Goal: Share content: Share content

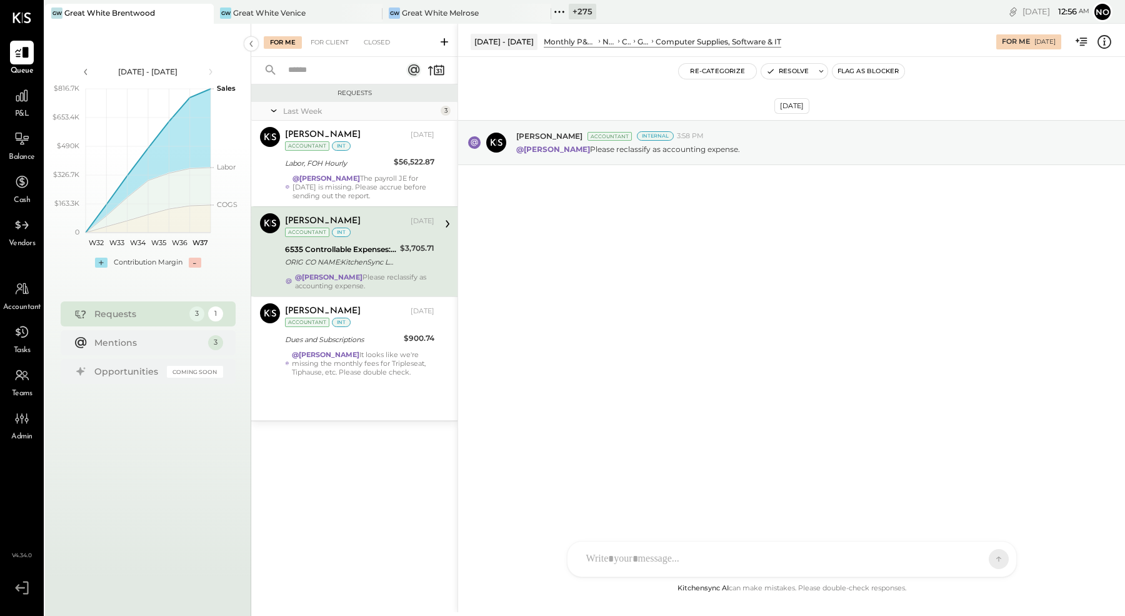
click at [791, 69] on button "Resolve" at bounding box center [787, 71] width 53 height 15
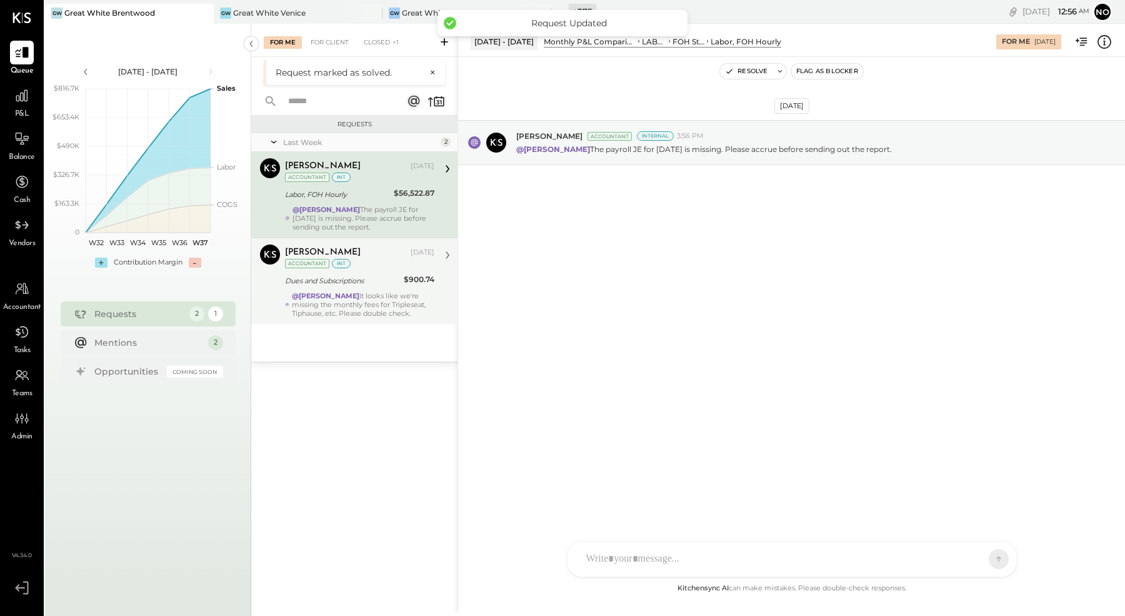
click at [351, 291] on strong "@Noemi Balmaceda" at bounding box center [326, 295] width 68 height 9
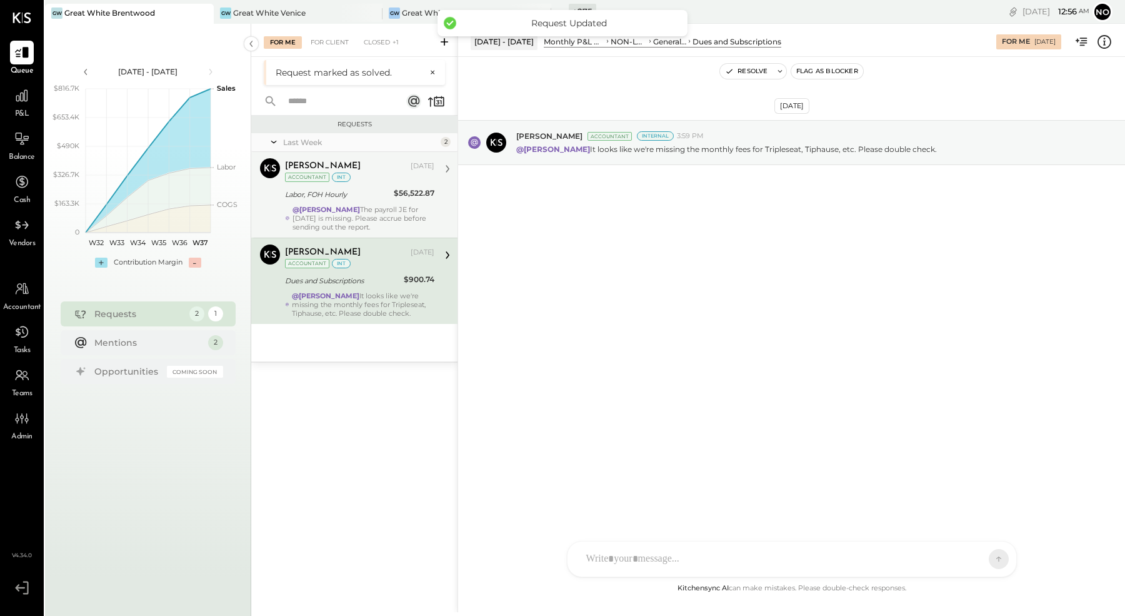
click at [349, 201] on div "Labor, FOH Hourly" at bounding box center [337, 194] width 105 height 15
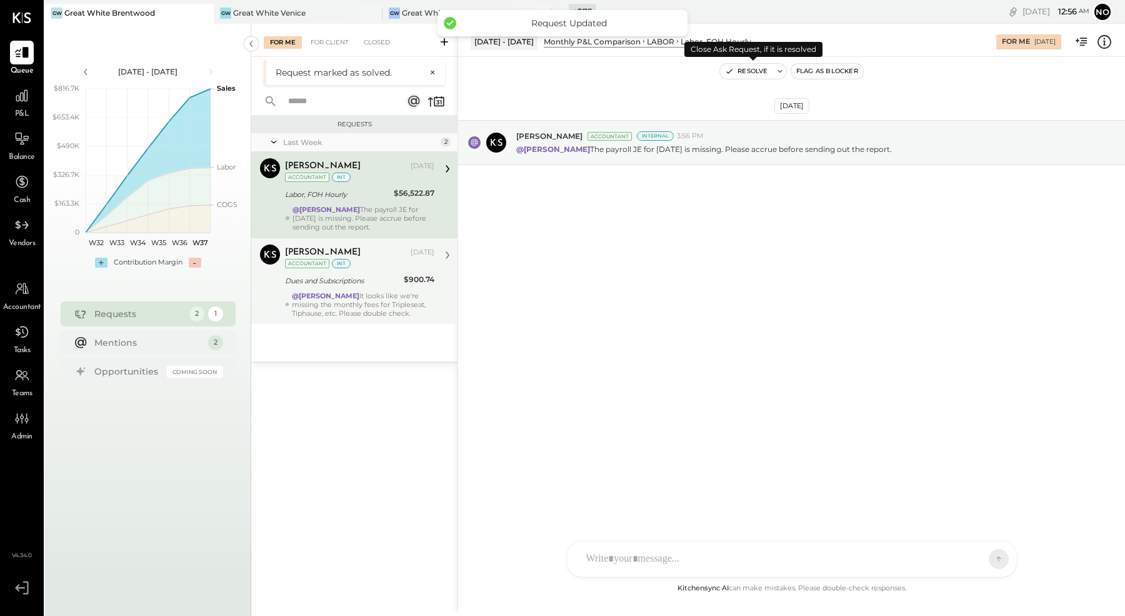
click at [751, 69] on button "Resolve" at bounding box center [746, 71] width 53 height 15
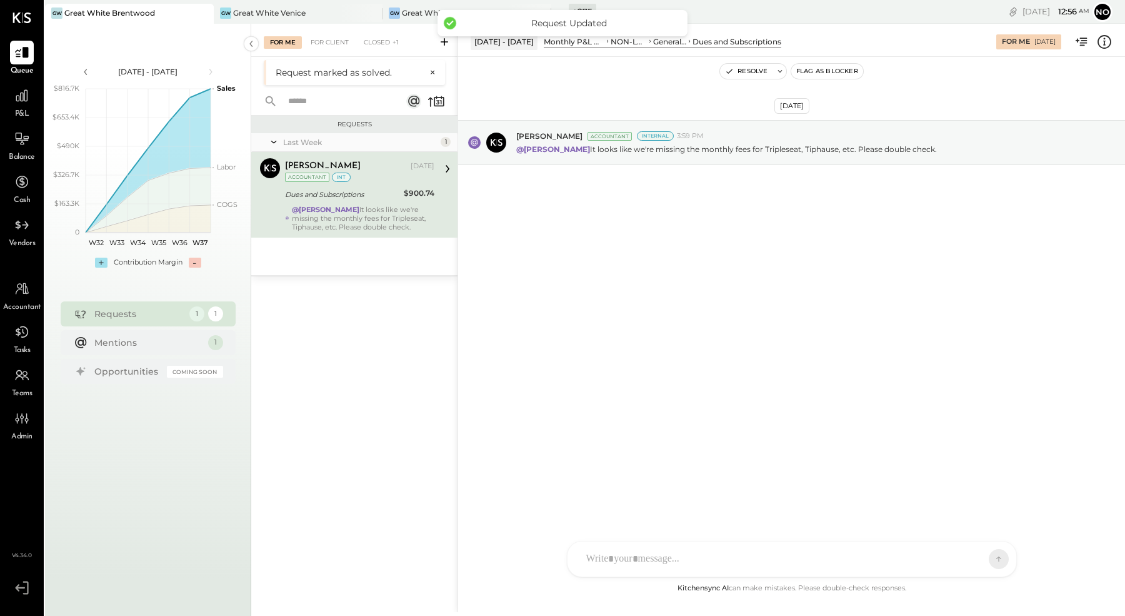
click at [373, 203] on div "Joseph Shin Sep 09, 2025 Accountant int Dues and Subscriptions $900.74 @Noemi B…" at bounding box center [359, 194] width 149 height 73
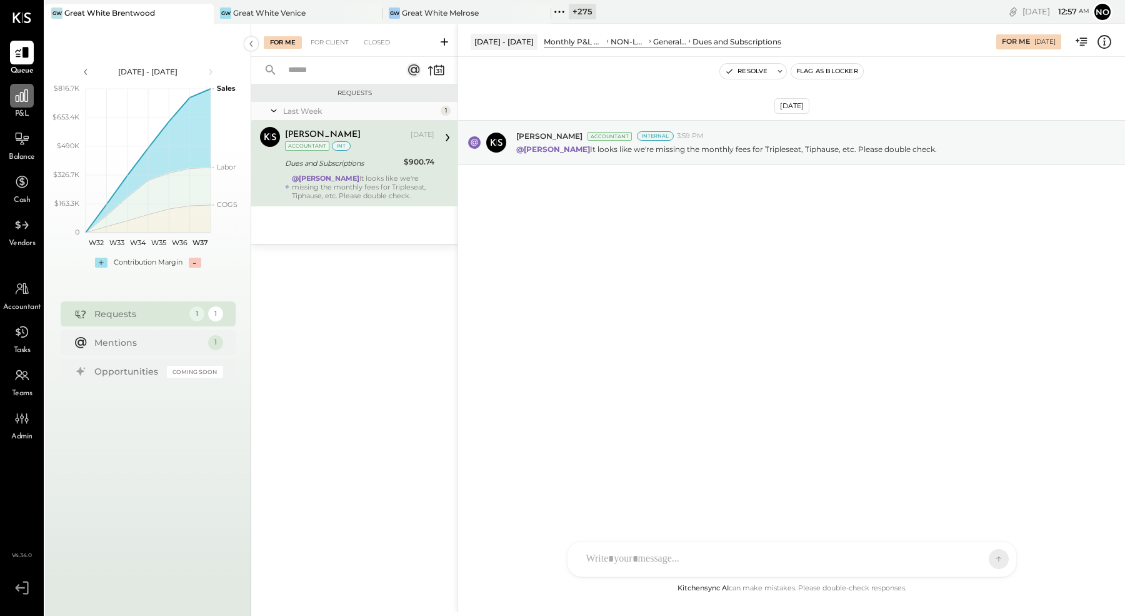
click at [25, 98] on icon at bounding box center [22, 95] width 13 height 13
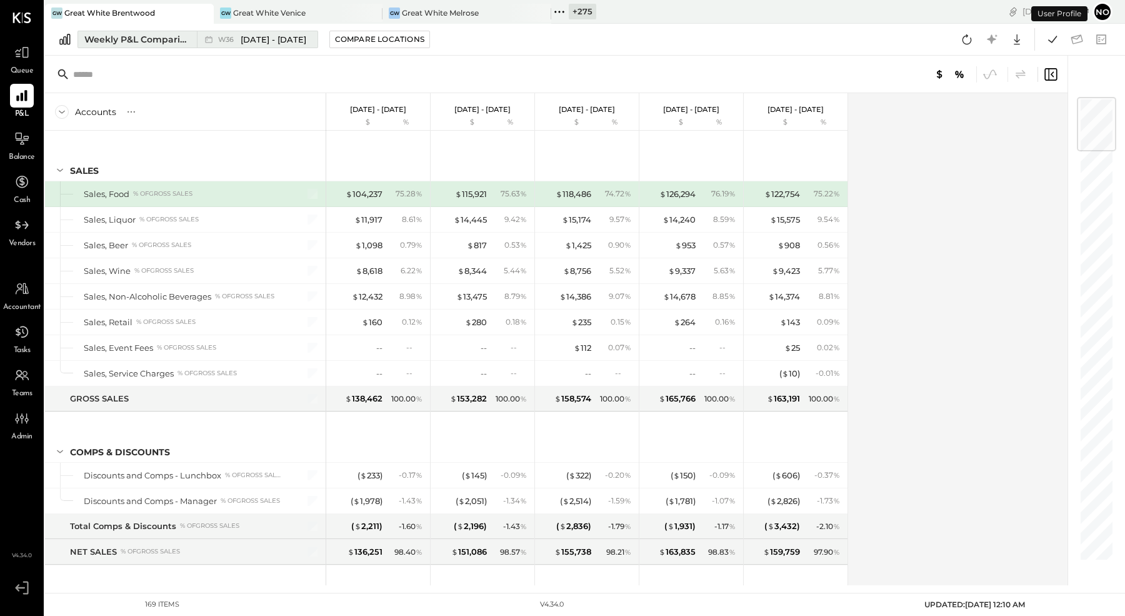
click at [141, 37] on div "Weekly P&L Comparison" at bounding box center [136, 39] width 105 height 13
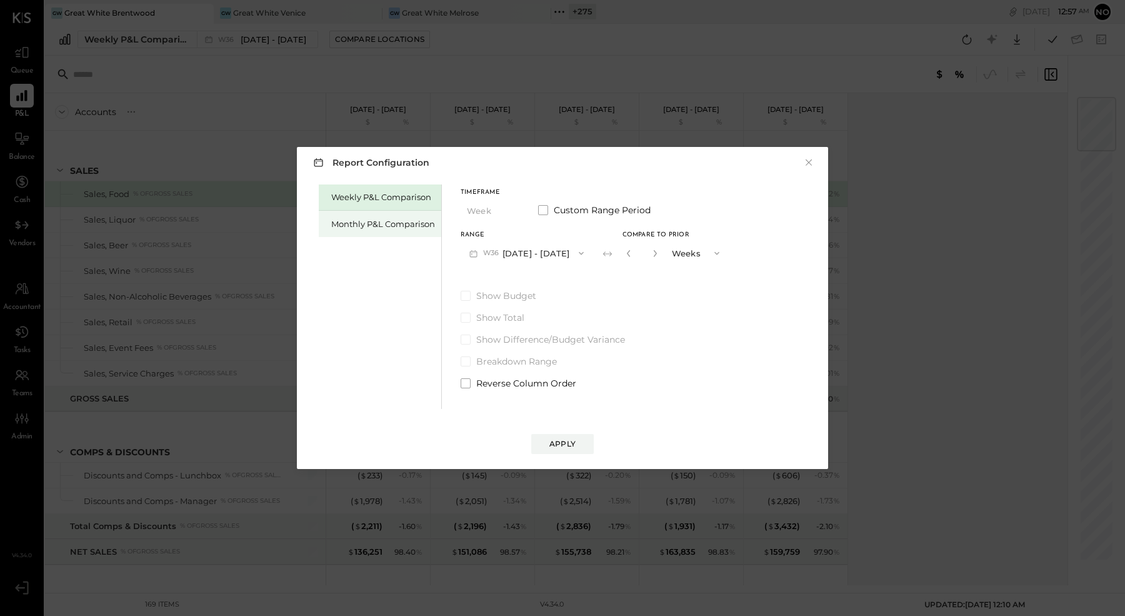
click at [385, 227] on div "Monthly P&L Comparison" at bounding box center [383, 224] width 104 height 12
click at [570, 250] on span "button" at bounding box center [578, 253] width 16 height 10
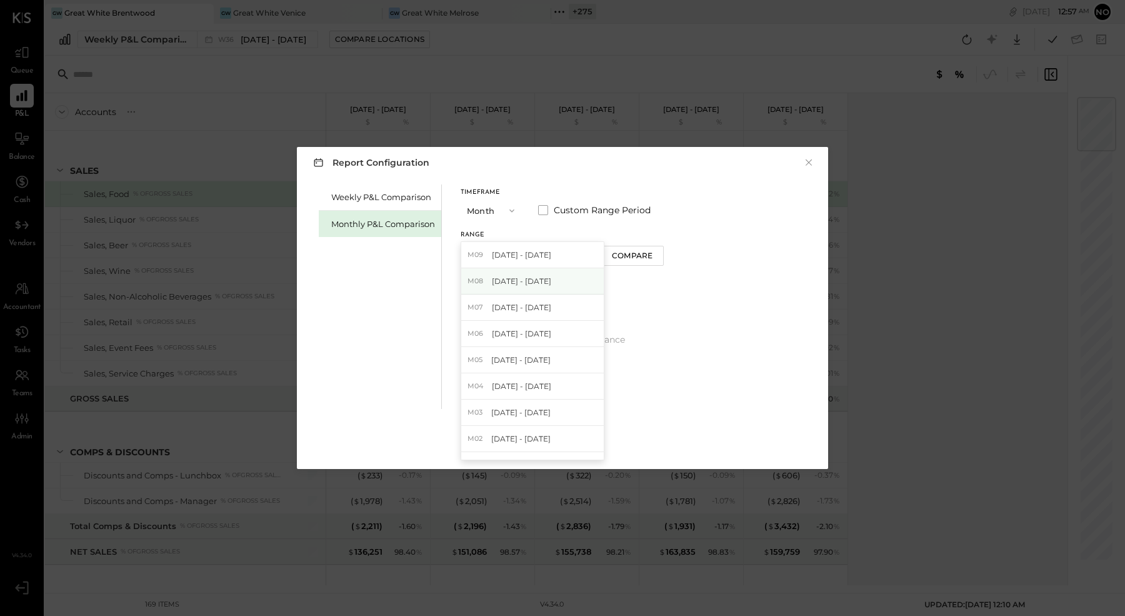
click at [547, 282] on div "M08 Aug 1 - 31, 2025" at bounding box center [532, 281] width 143 height 26
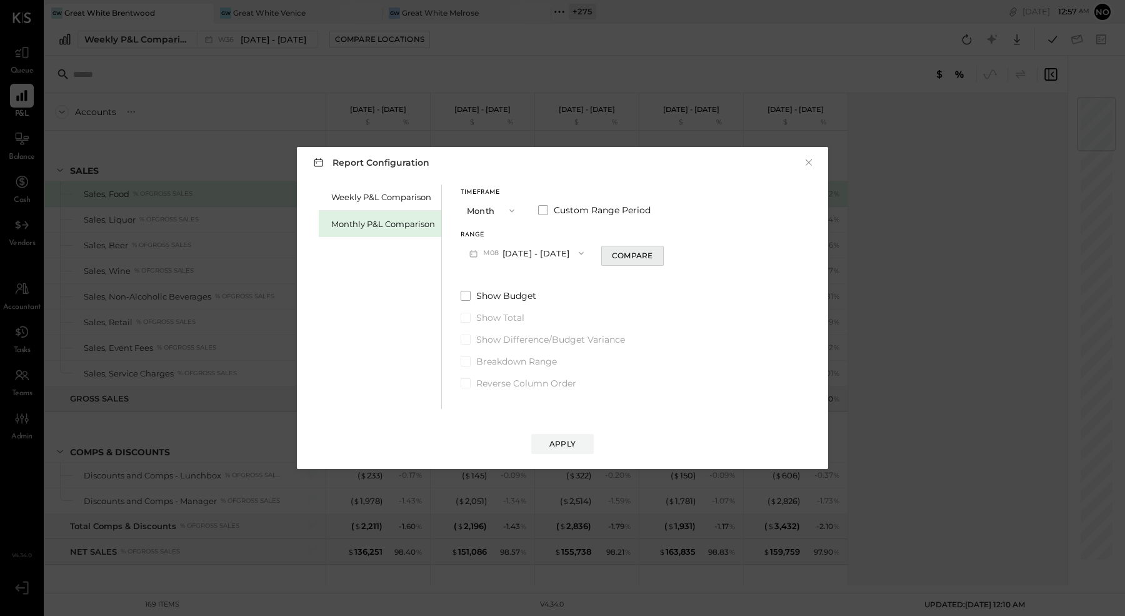
click at [628, 256] on div "Compare" at bounding box center [632, 255] width 41 height 11
click at [651, 251] on icon "button" at bounding box center [655, 253] width 8 height 8
drag, startPoint x: 651, startPoint y: 251, endPoint x: 645, endPoint y: 269, distance: 19.2
click at [651, 251] on icon "button" at bounding box center [655, 253] width 8 height 8
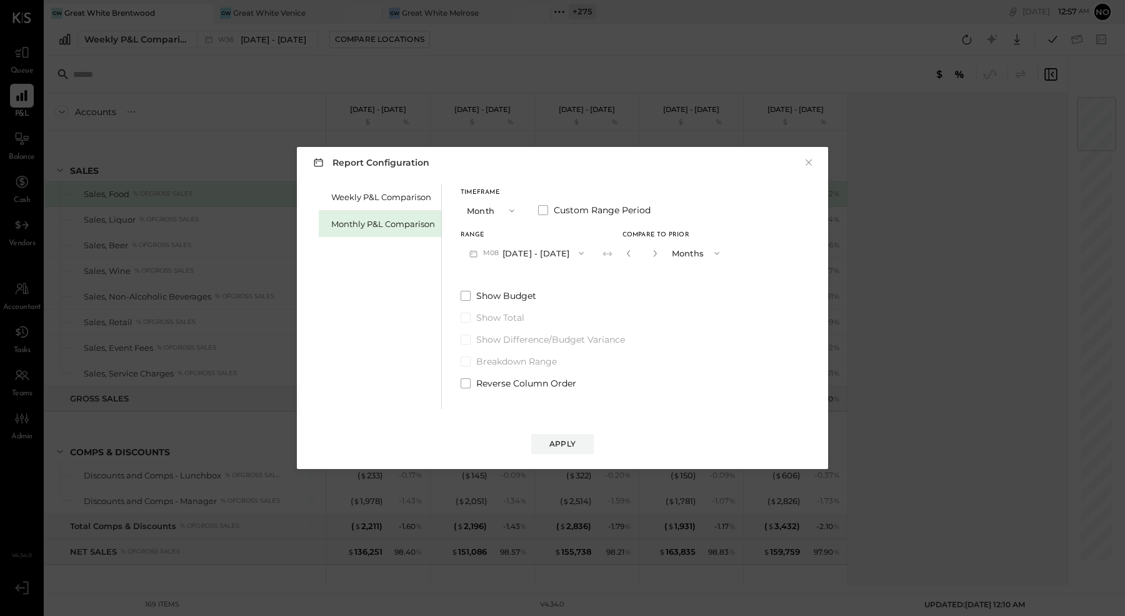
type input "*"
click at [574, 439] on div "Apply" at bounding box center [562, 443] width 26 height 11
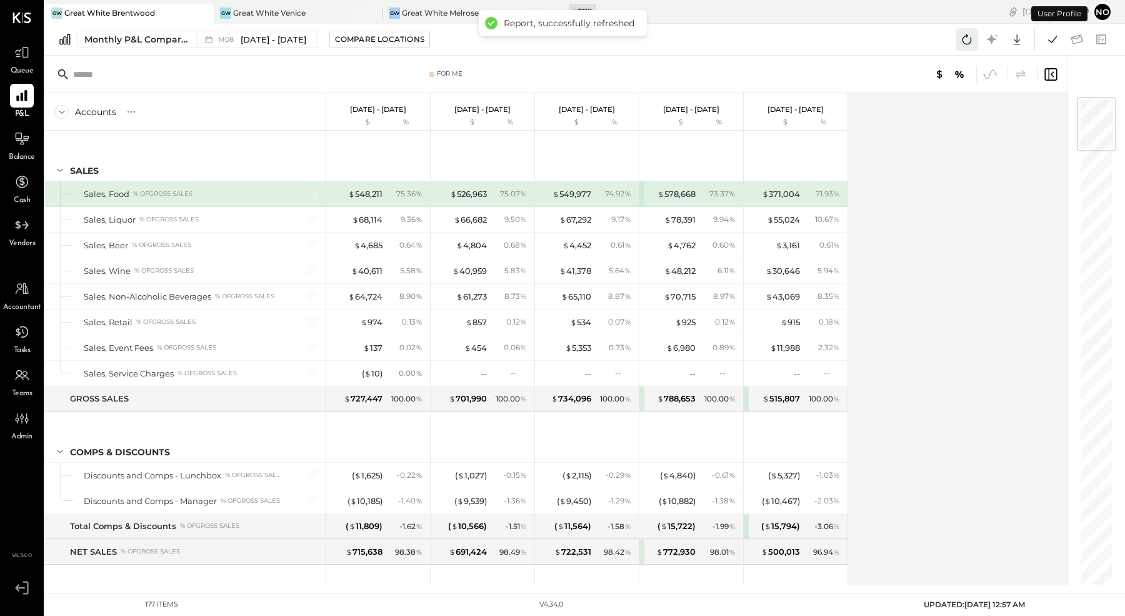
click at [968, 44] on icon at bounding box center [967, 39] width 16 height 16
click at [968, 45] on icon at bounding box center [967, 39] width 16 height 16
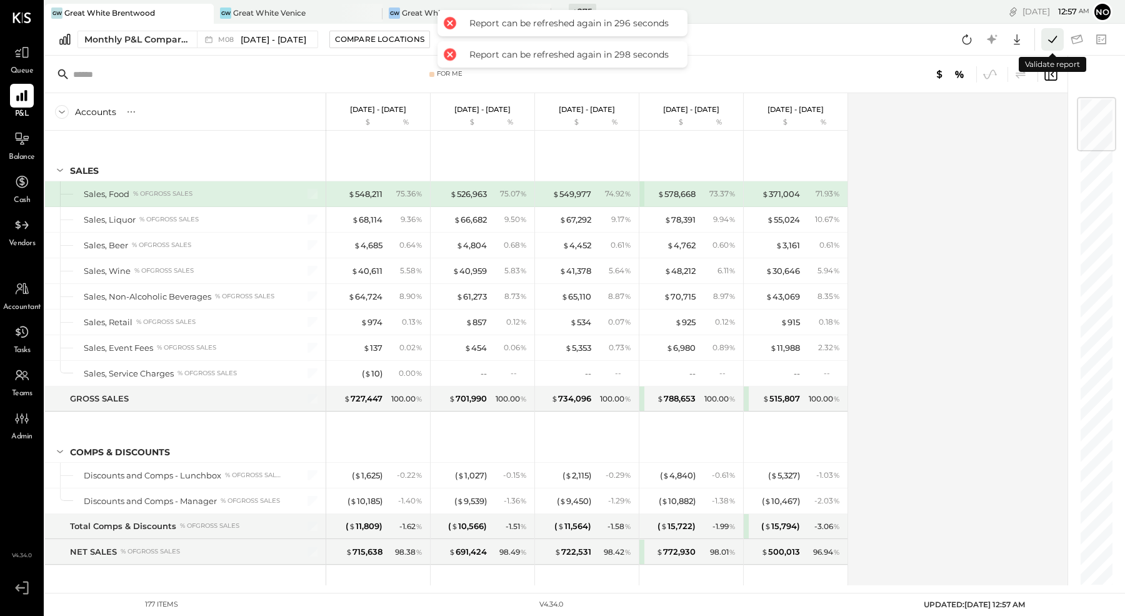
click at [1049, 46] on icon at bounding box center [1052, 39] width 16 height 16
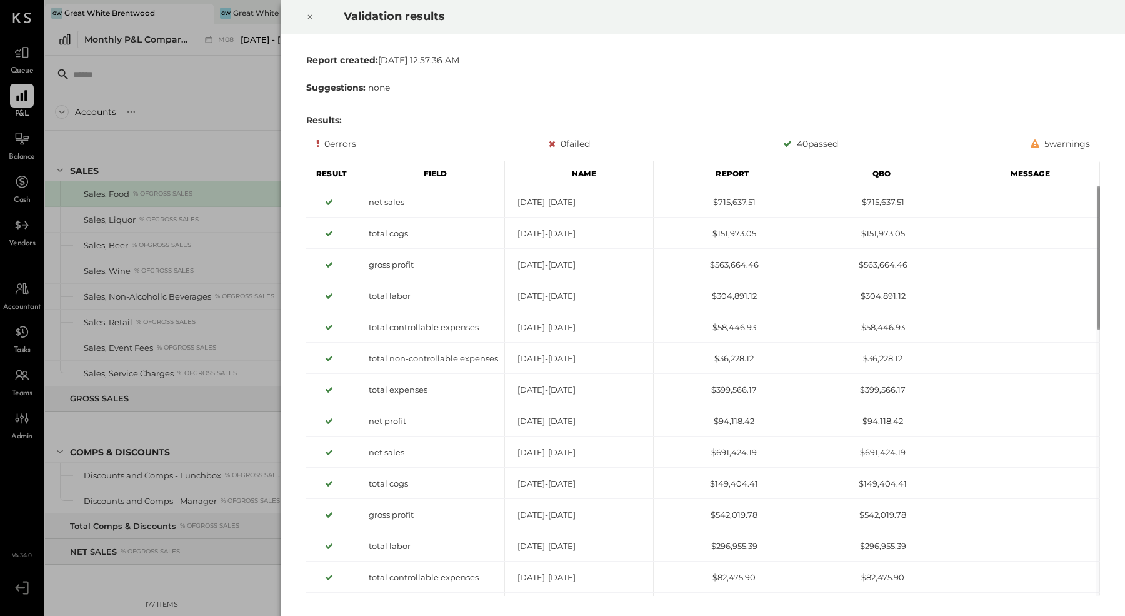
click at [313, 14] on icon at bounding box center [310, 16] width 8 height 15
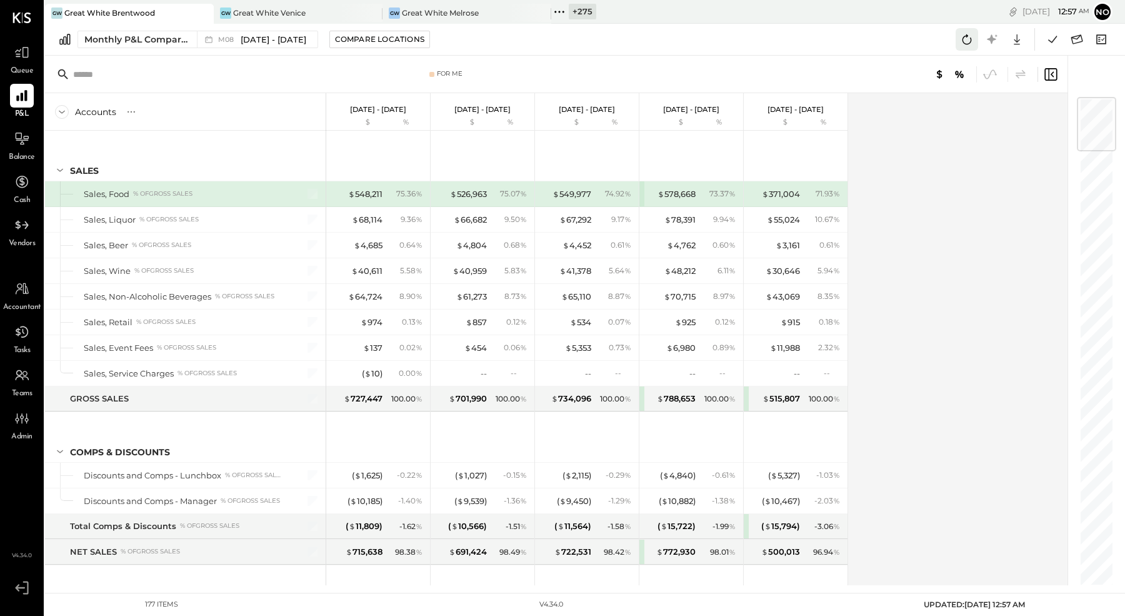
click at [967, 40] on icon at bounding box center [967, 39] width 16 height 16
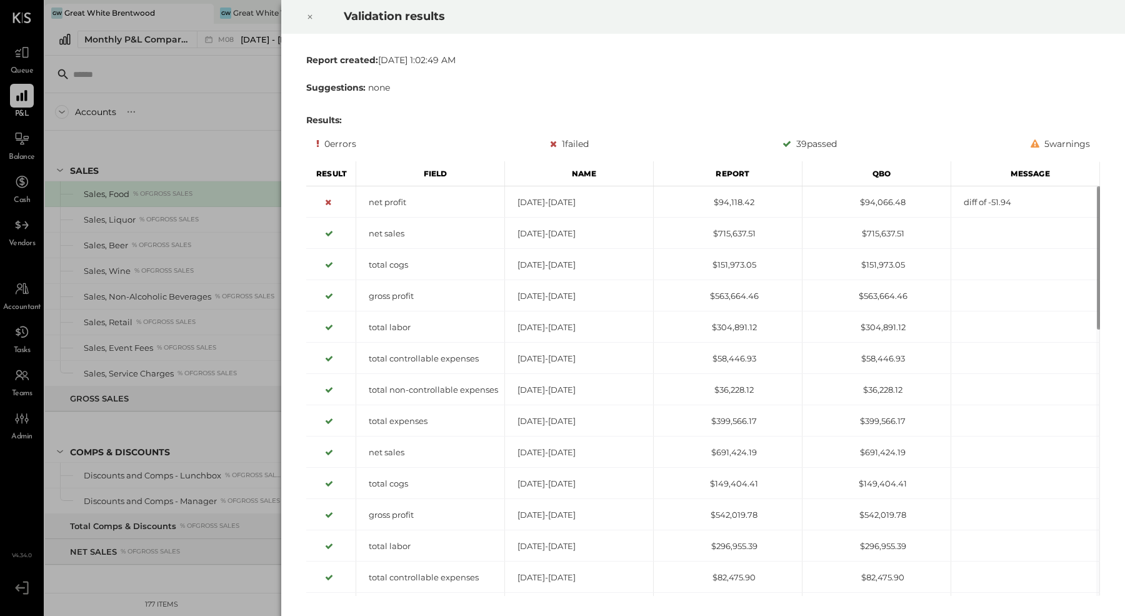
click at [309, 20] on icon at bounding box center [310, 16] width 8 height 15
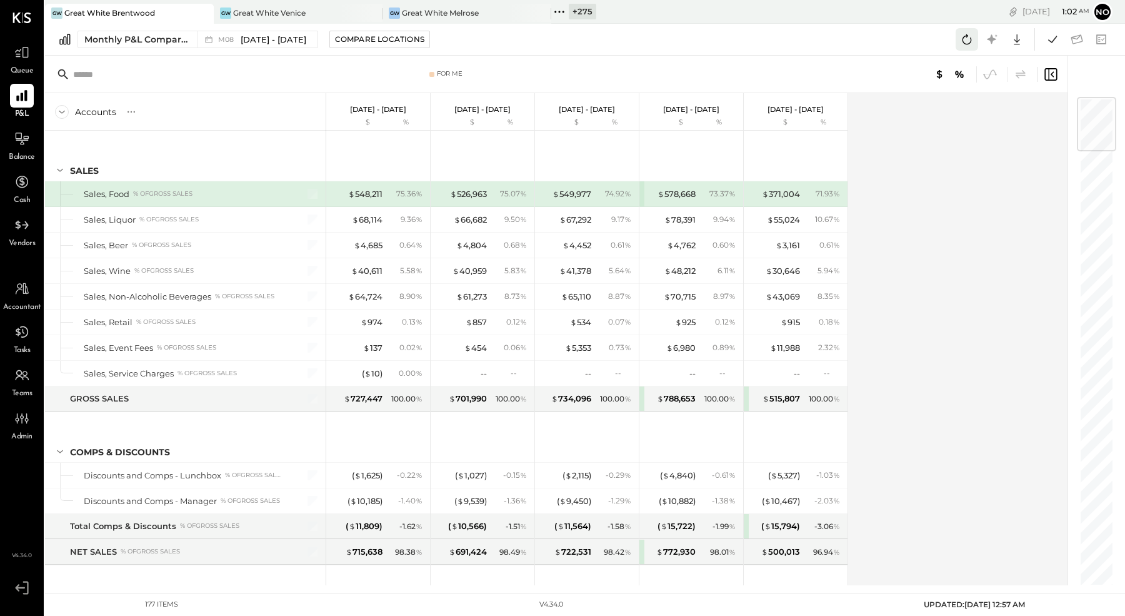
click at [965, 38] on icon at bounding box center [967, 39] width 16 height 16
click at [967, 39] on icon at bounding box center [967, 39] width 16 height 16
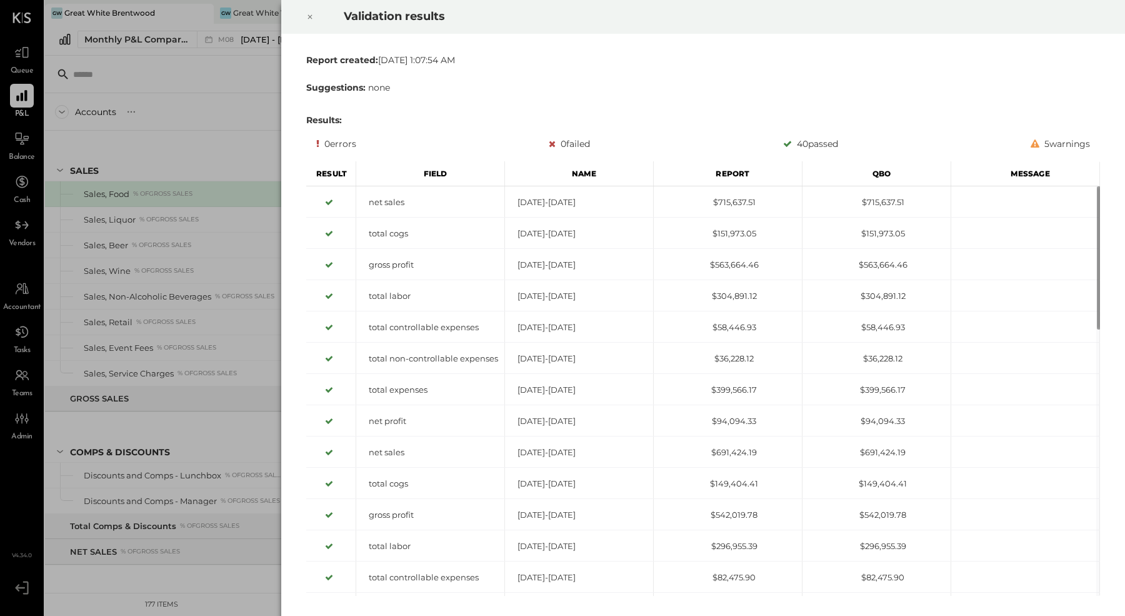
click at [308, 16] on icon at bounding box center [310, 16] width 8 height 15
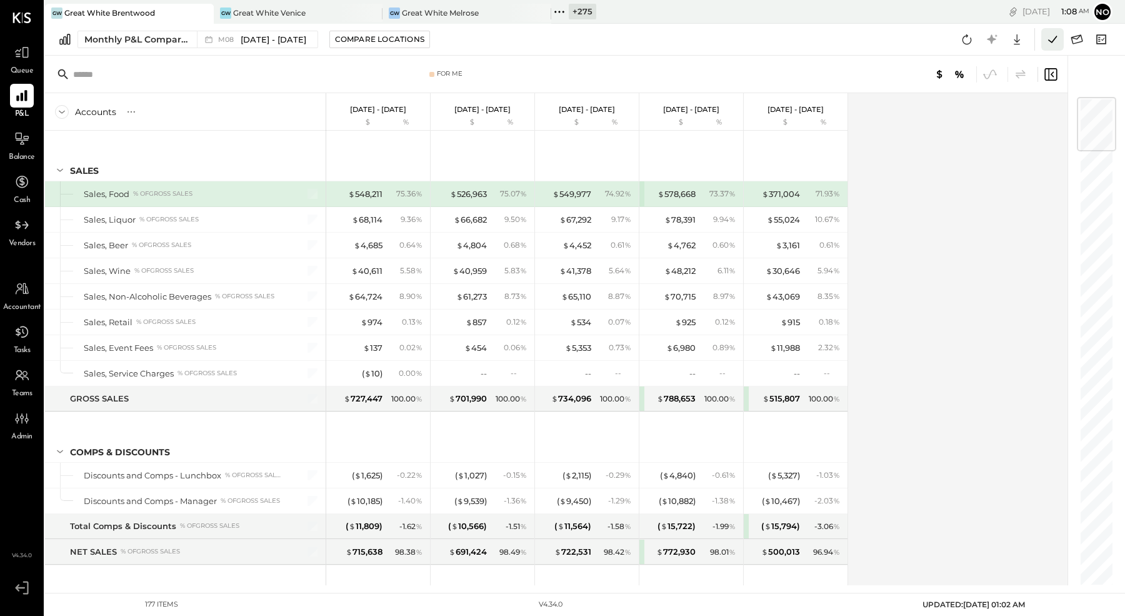
click at [1057, 38] on icon at bounding box center [1052, 39] width 16 height 16
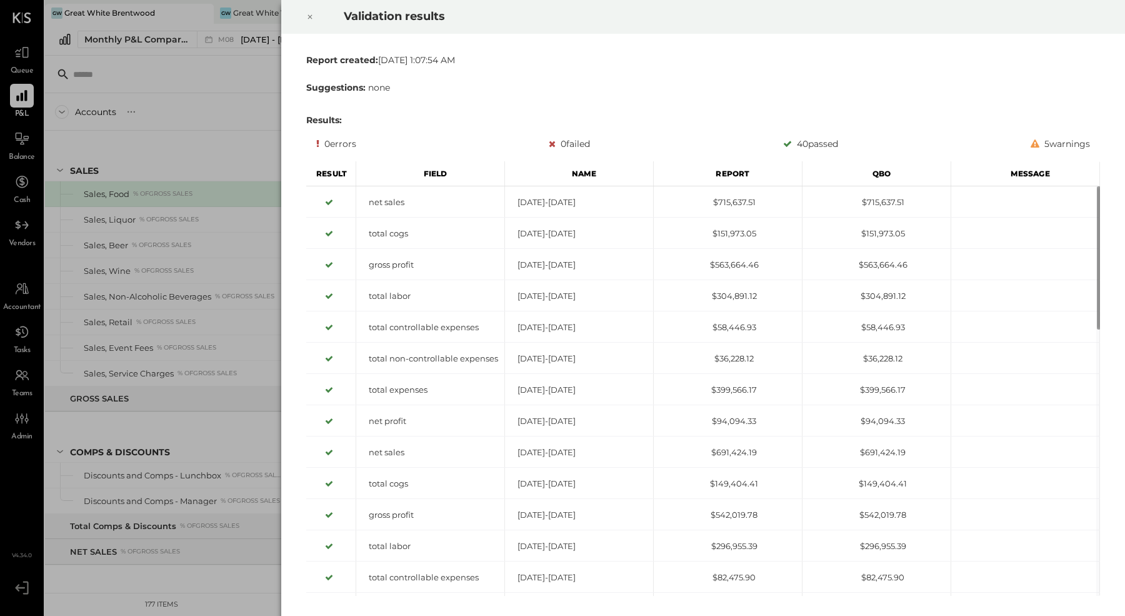
click at [306, 11] on icon at bounding box center [310, 16] width 8 height 15
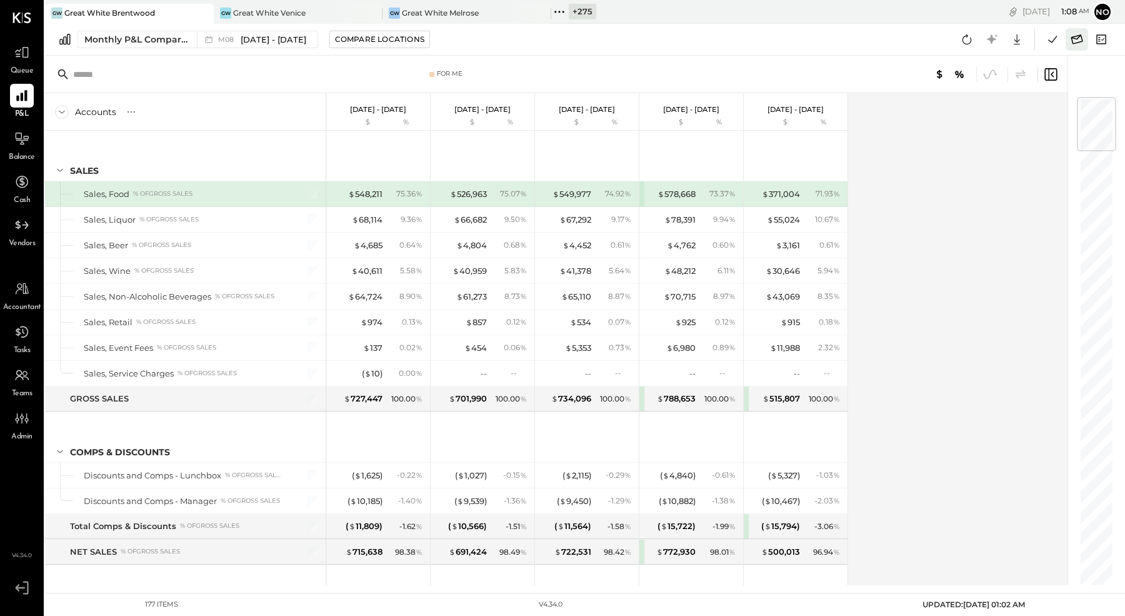
click at [1078, 39] on icon at bounding box center [1077, 39] width 16 height 16
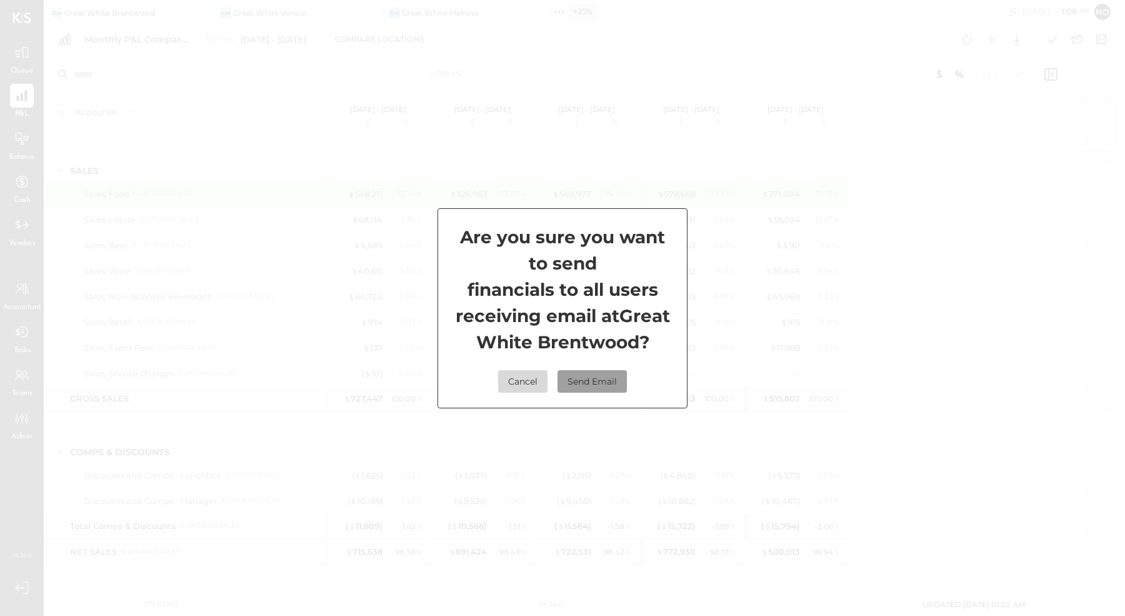
click at [597, 392] on button "Send Email" at bounding box center [592, 381] width 69 height 23
